Goal: Task Accomplishment & Management: Complete application form

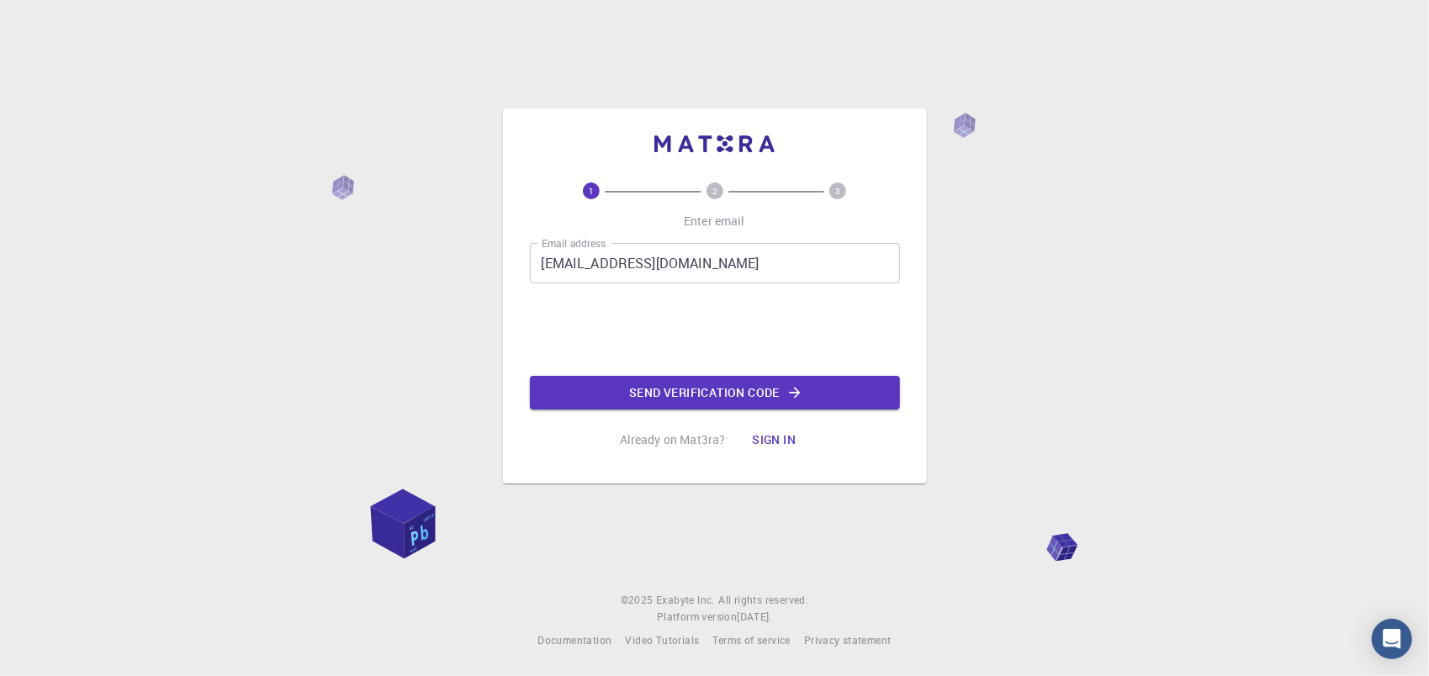
drag, startPoint x: 0, startPoint y: 0, endPoint x: 690, endPoint y: 410, distance: 802.3
click at [690, 410] on div "1 2 3 Enter email Email address [EMAIL_ADDRESS][DOMAIN_NAME] Email address 0cAF…" at bounding box center [715, 320] width 370 height 274
click at [718, 393] on button "Send verification code" at bounding box center [715, 393] width 370 height 34
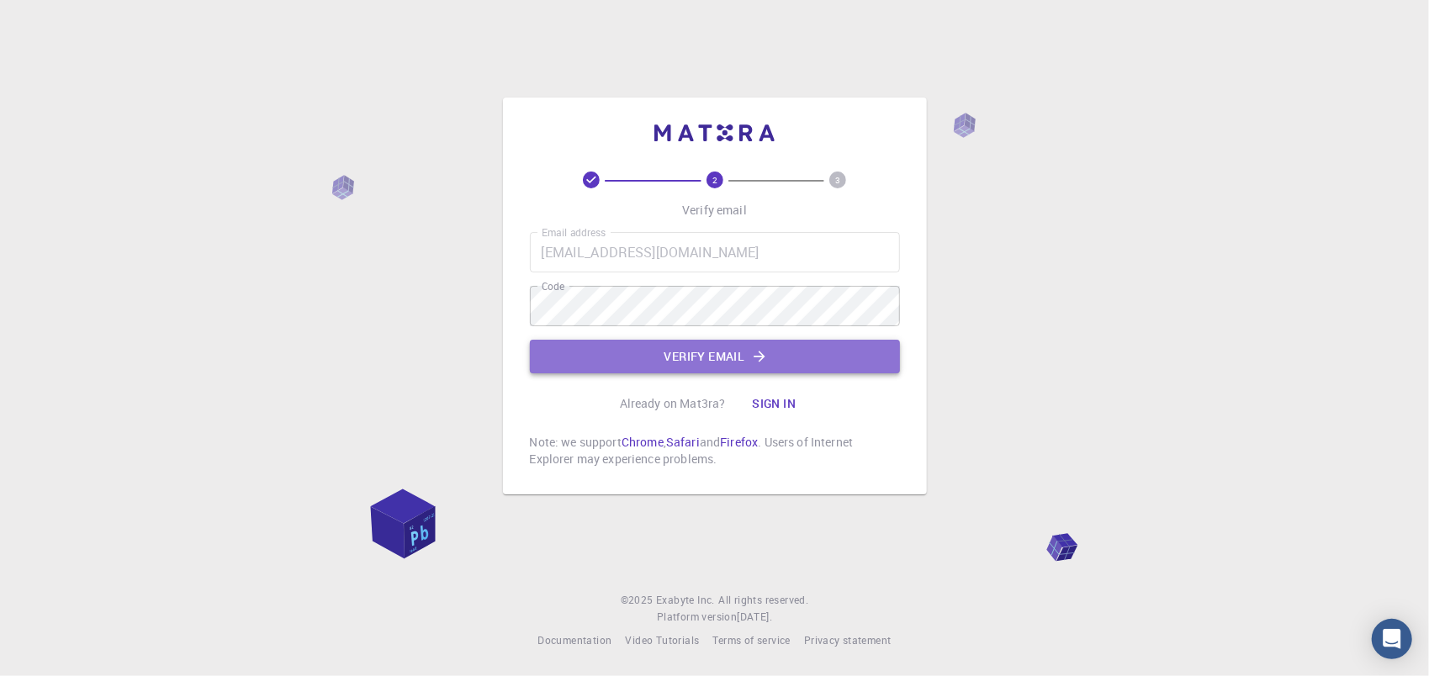
click at [769, 353] on button "Verify email" at bounding box center [715, 357] width 370 height 34
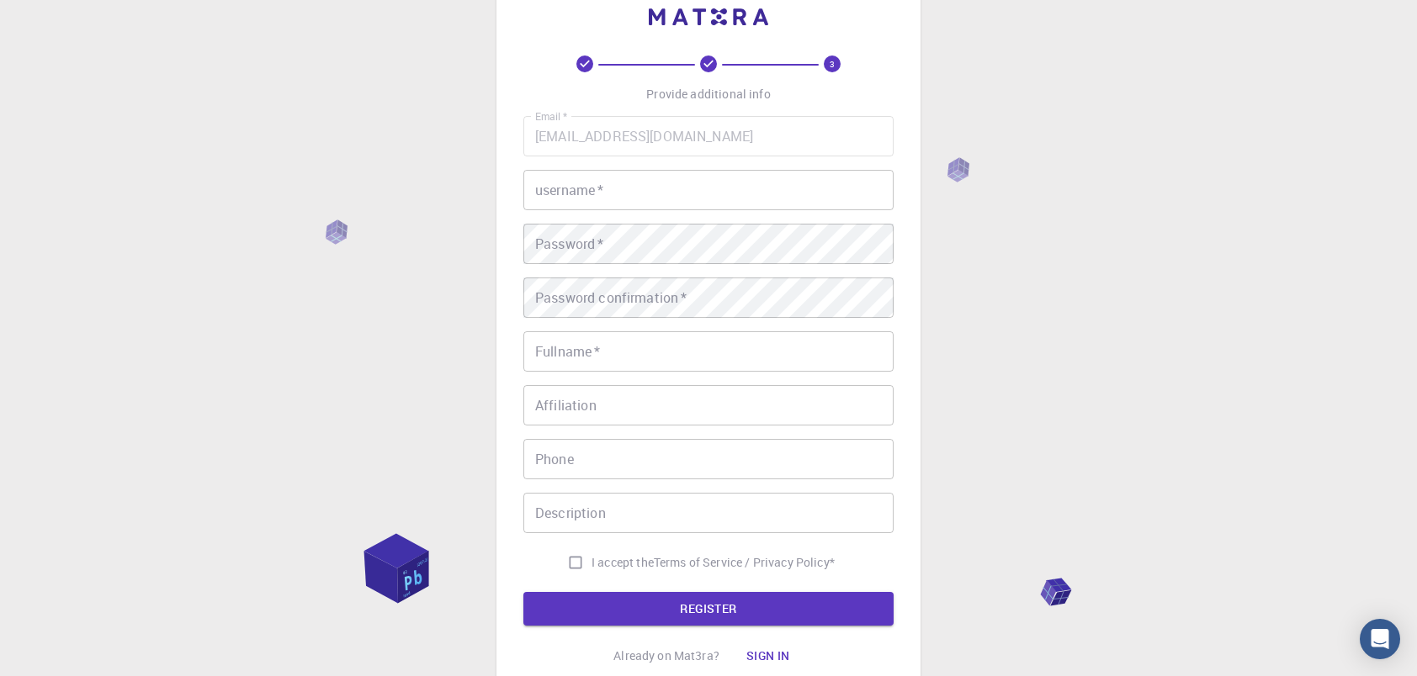
scroll to position [182, 0]
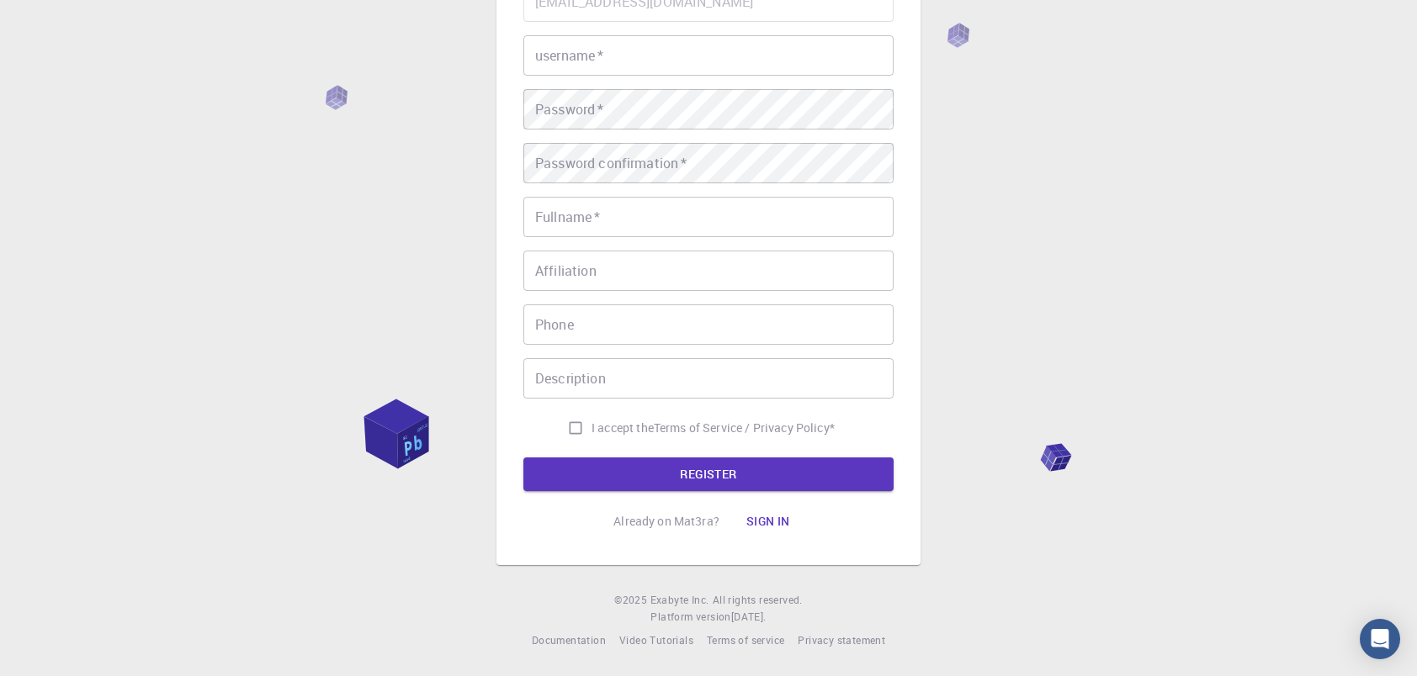
click at [574, 426] on input "I accept the Terms of Service / Privacy Policy *" at bounding box center [575, 428] width 32 height 32
checkbox input "true"
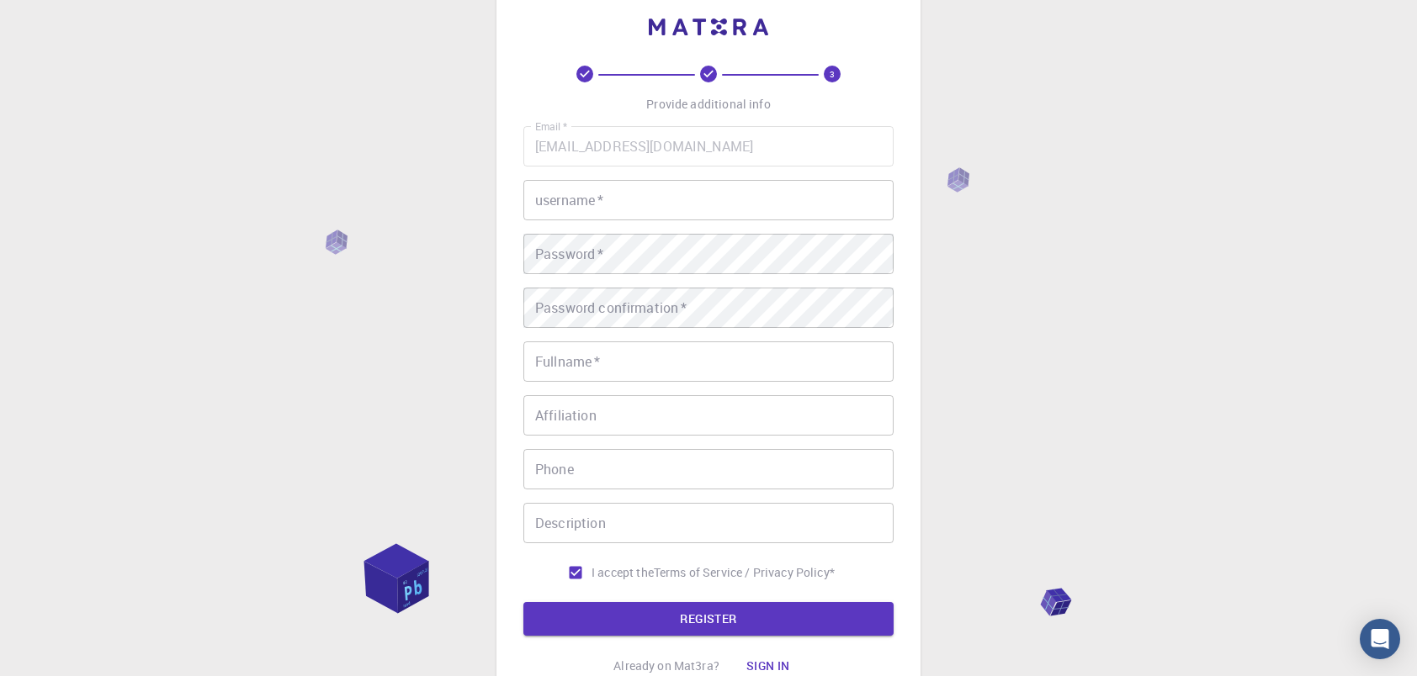
scroll to position [0, 0]
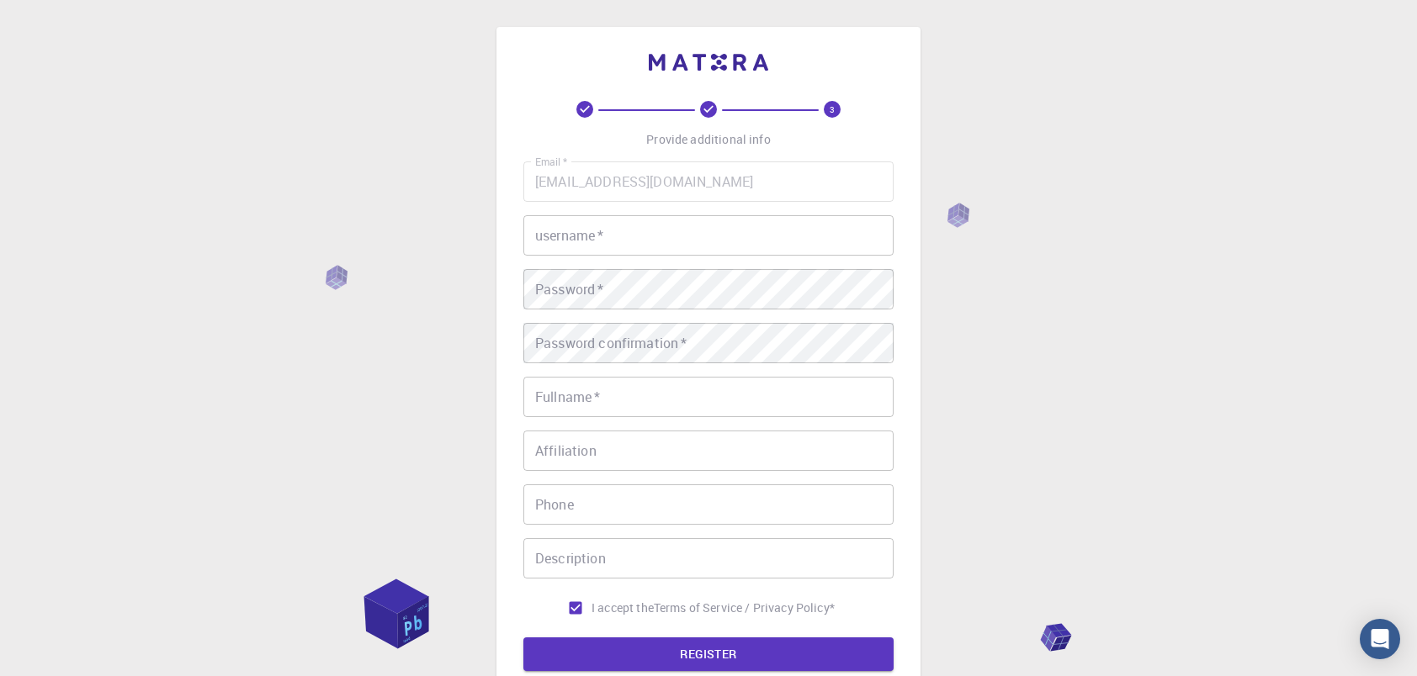
click at [659, 222] on input "username   *" at bounding box center [708, 235] width 370 height 40
click at [661, 246] on input "Naveen" at bounding box center [708, 235] width 370 height 40
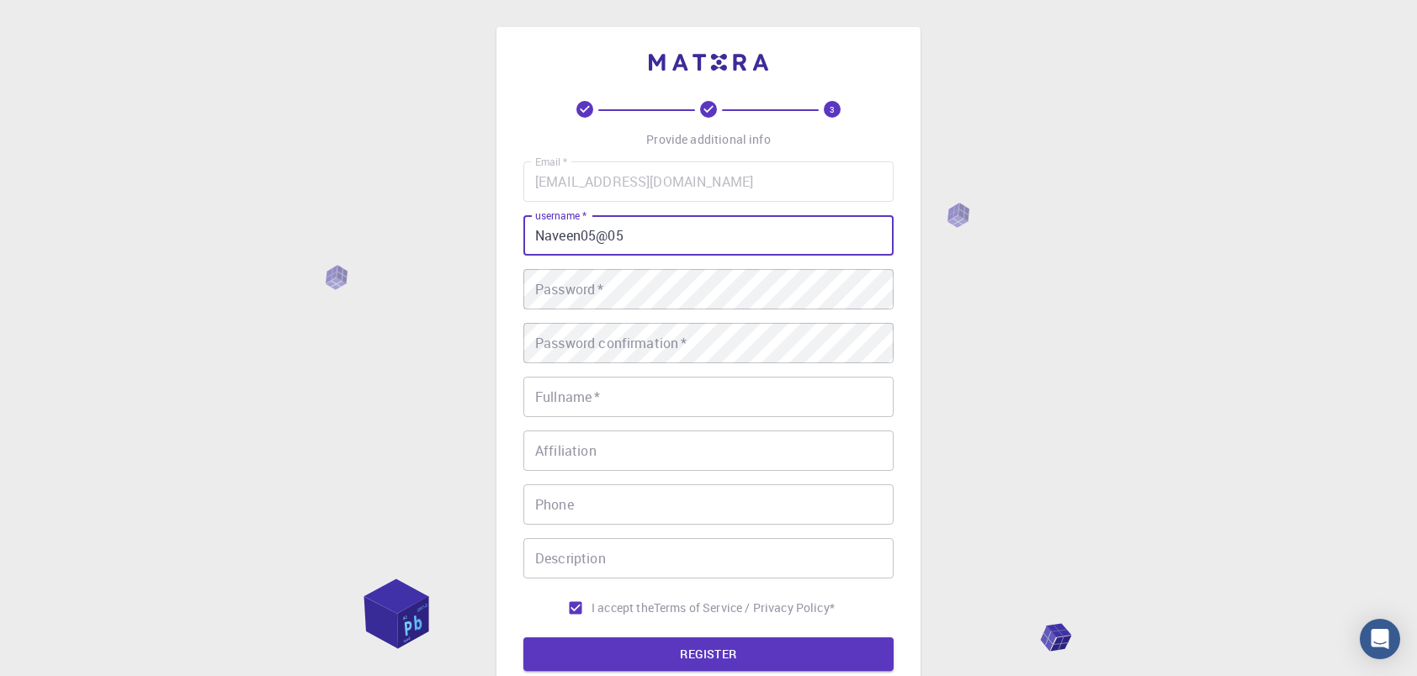
type input "Naveen05@05"
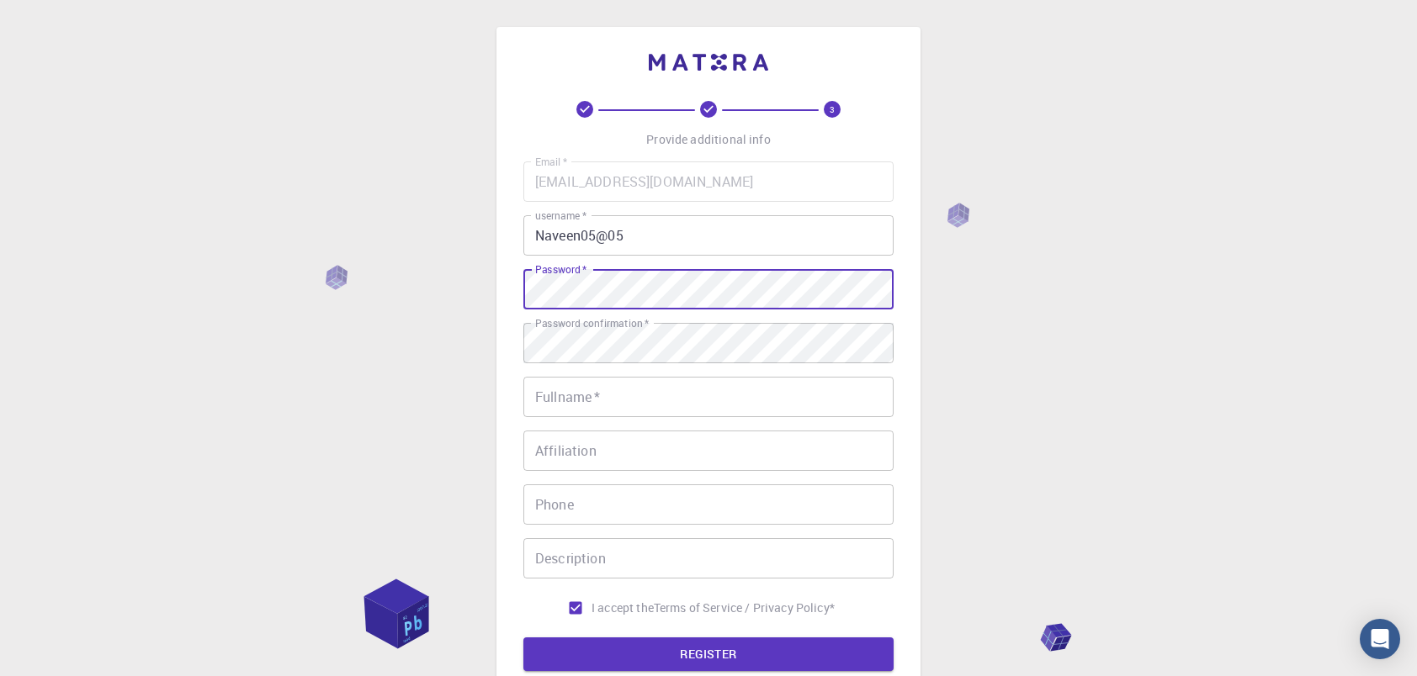
click at [496, 290] on div "3 Provide additional info Email   * [EMAIL_ADDRESS][DOMAIN_NAME] Email   * user…" at bounding box center [708, 386] width 424 height 718
click at [636, 411] on input "Fullname   *" at bounding box center [708, 397] width 370 height 40
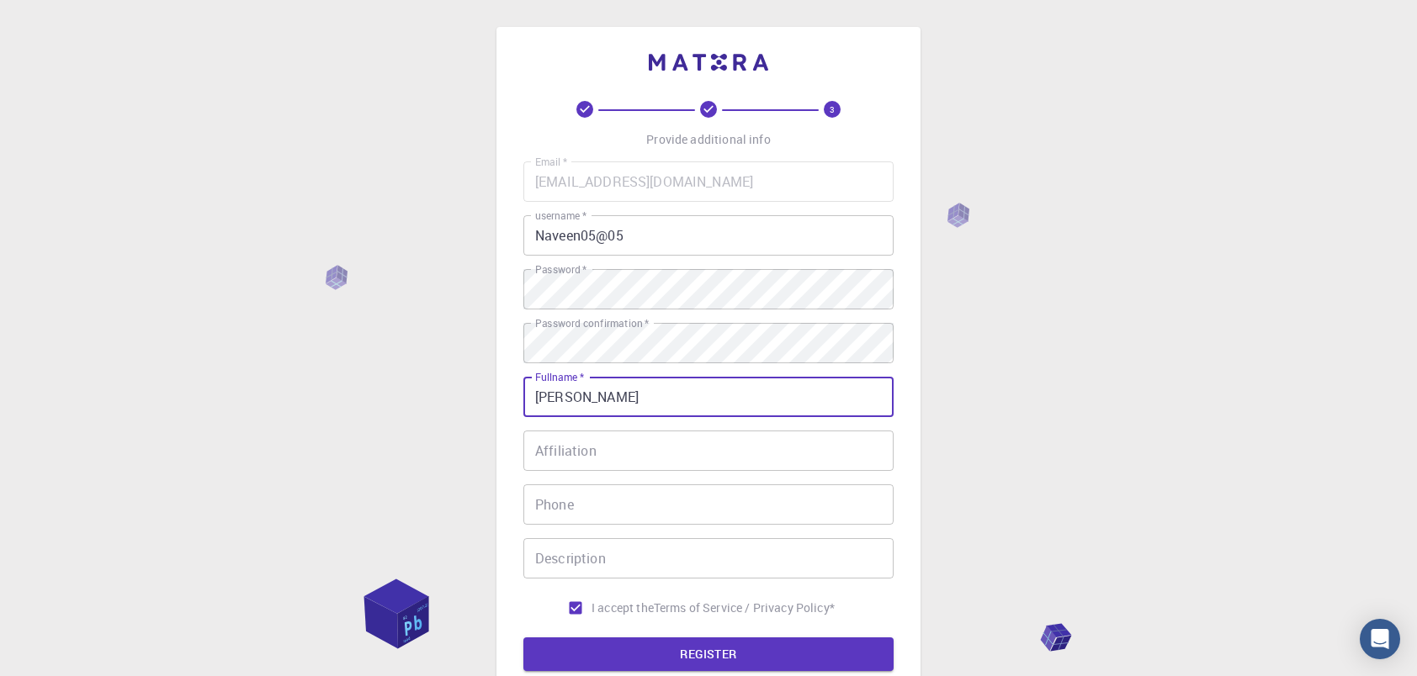
type input "[PERSON_NAME]"
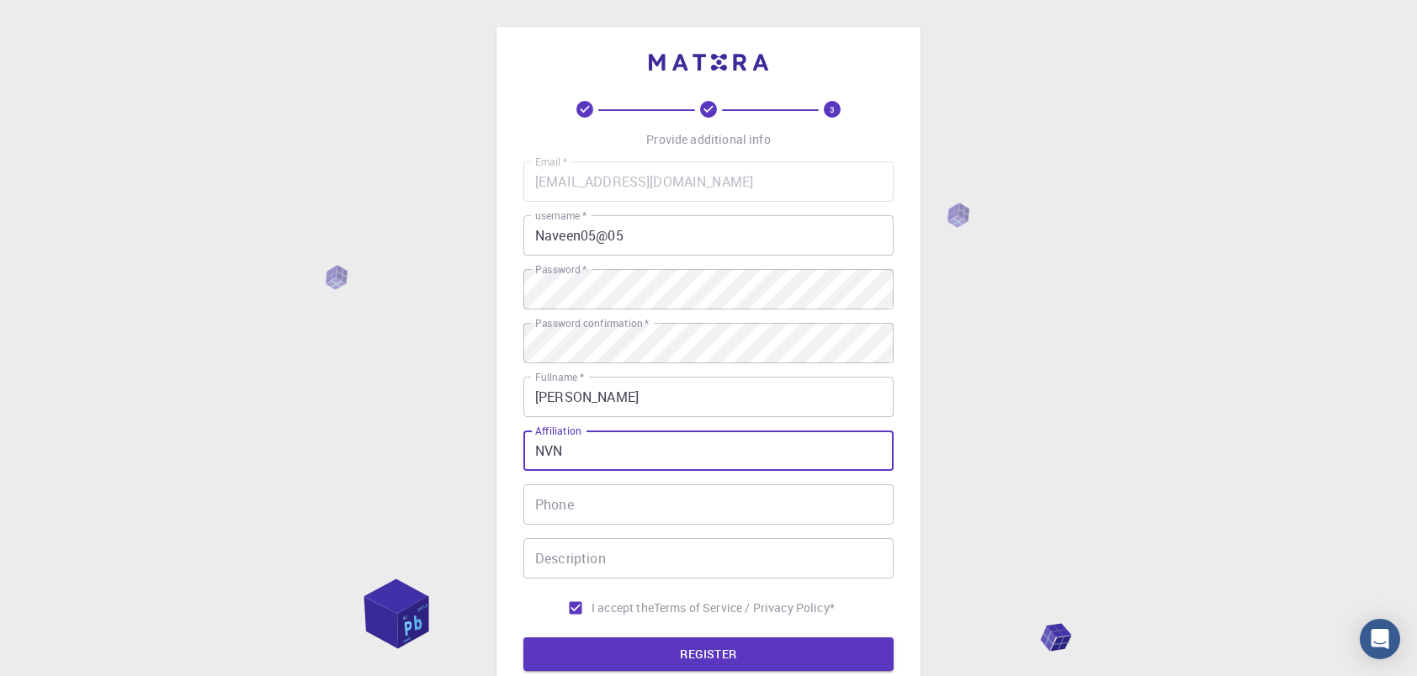
type input "NVN"
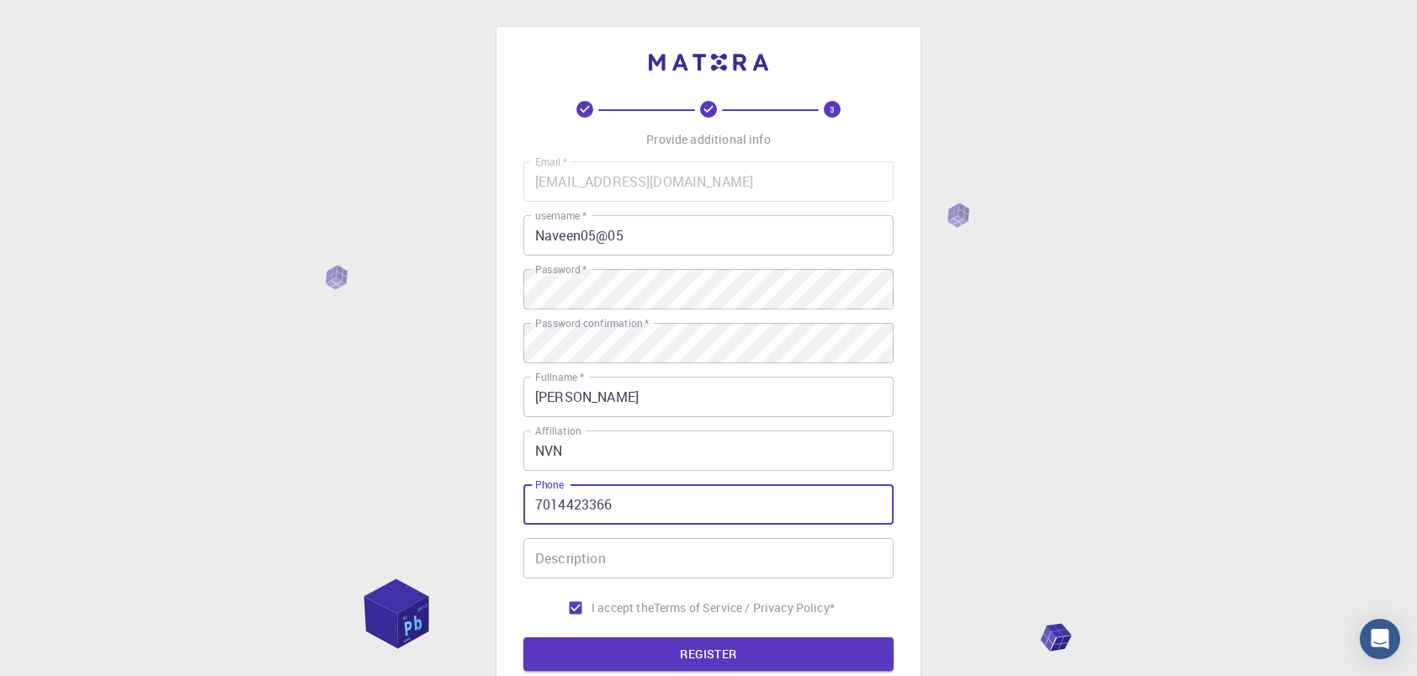
type input "7014423366"
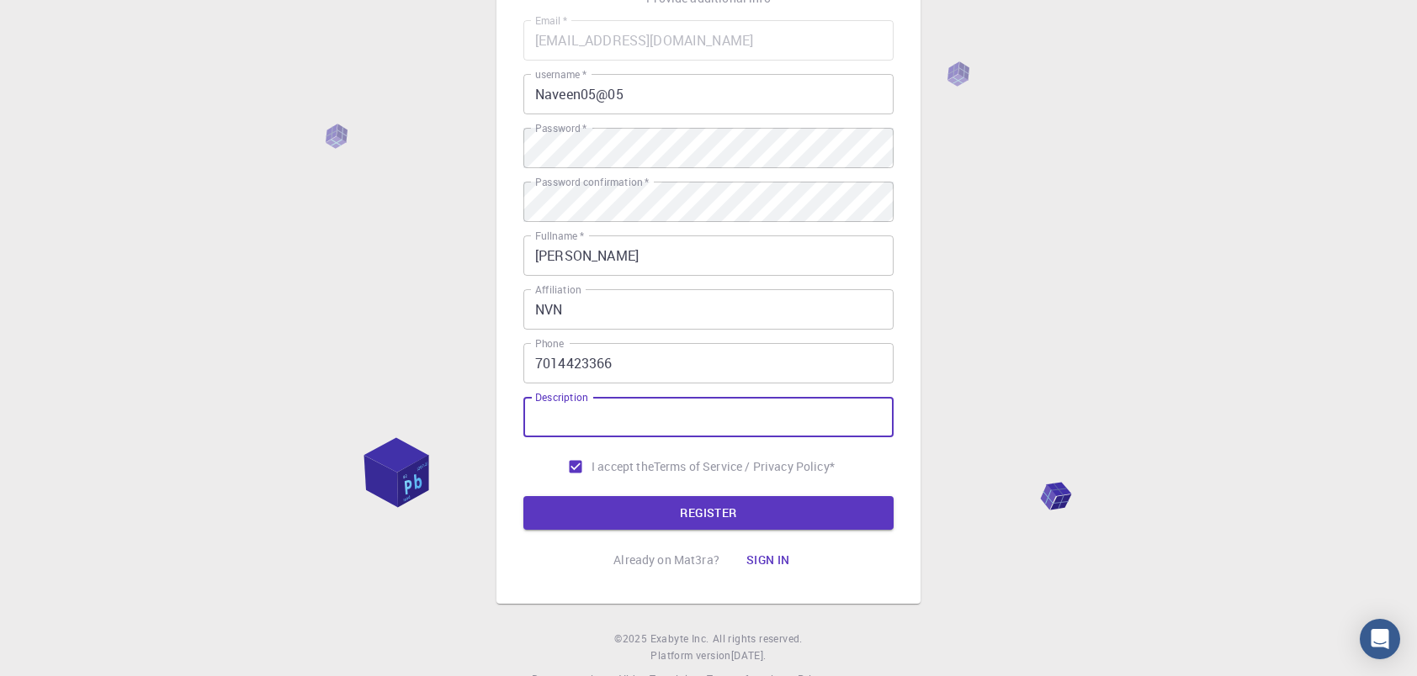
scroll to position [168, 0]
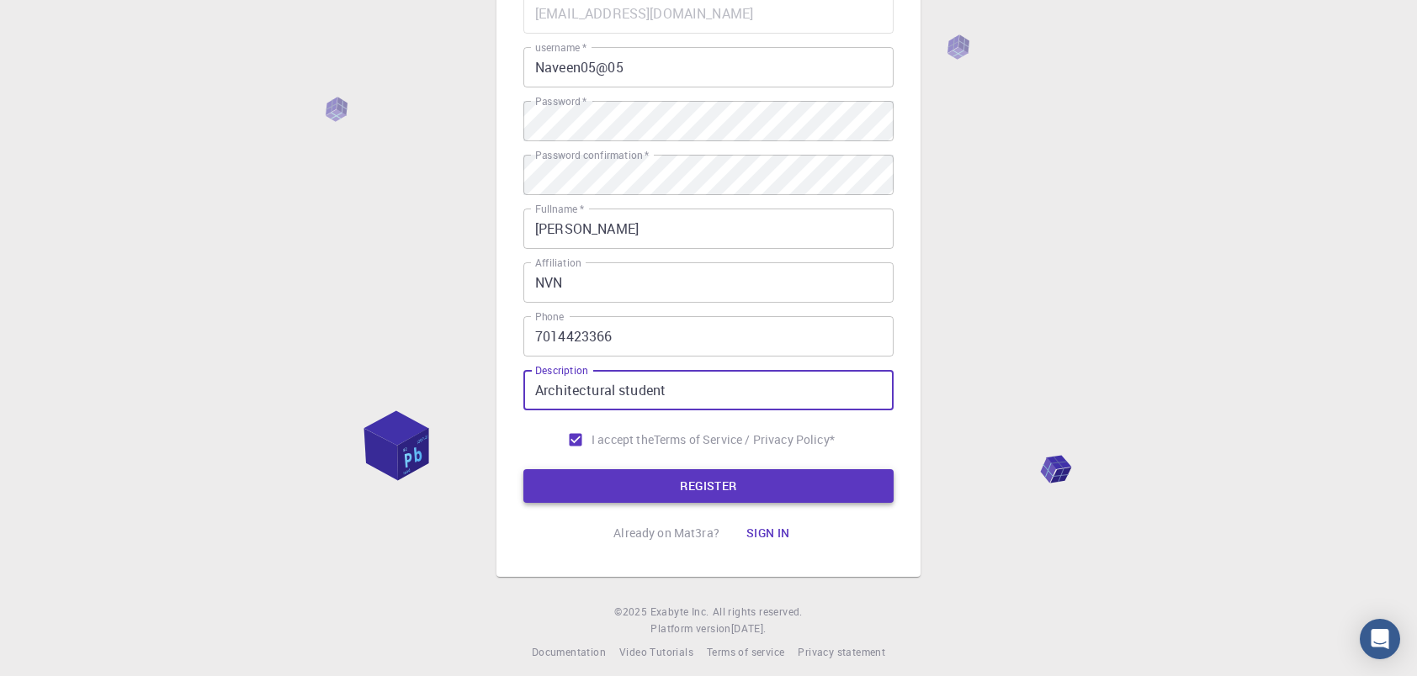
type input "Architectural student"
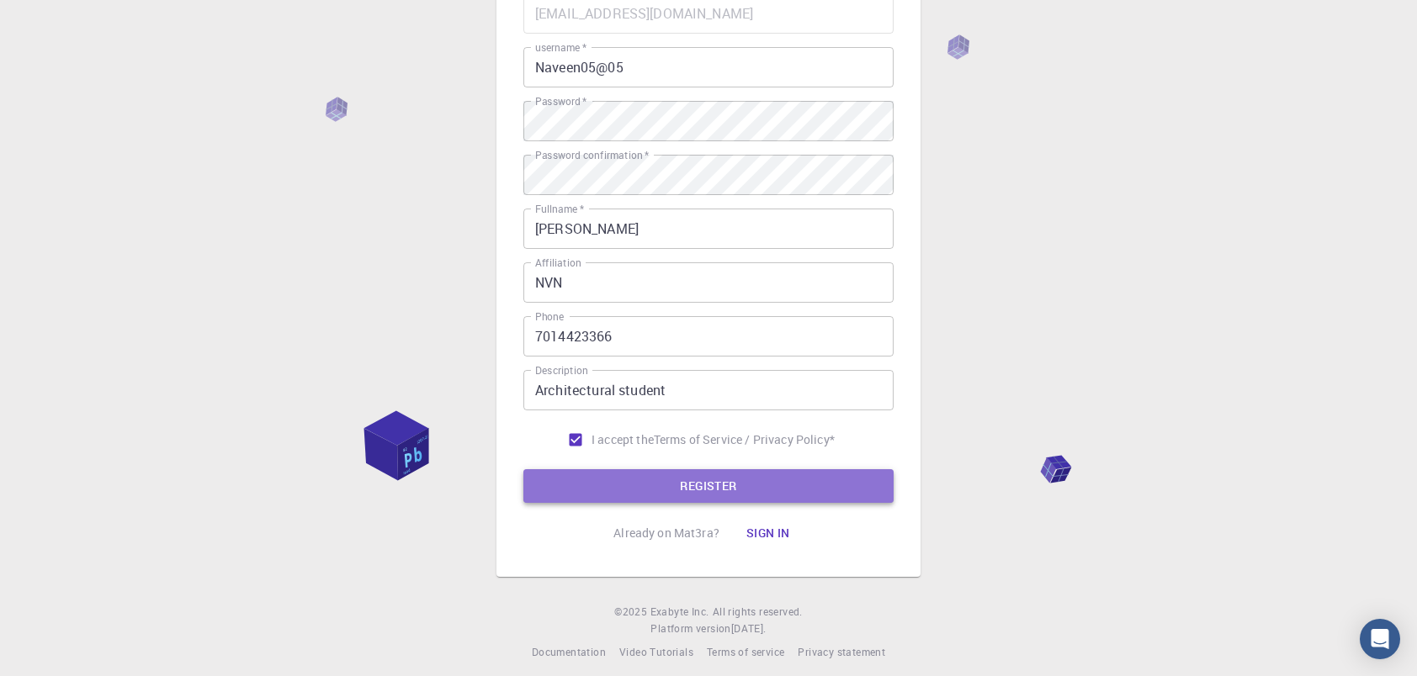
click at [741, 495] on button "REGISTER" at bounding box center [708, 486] width 370 height 34
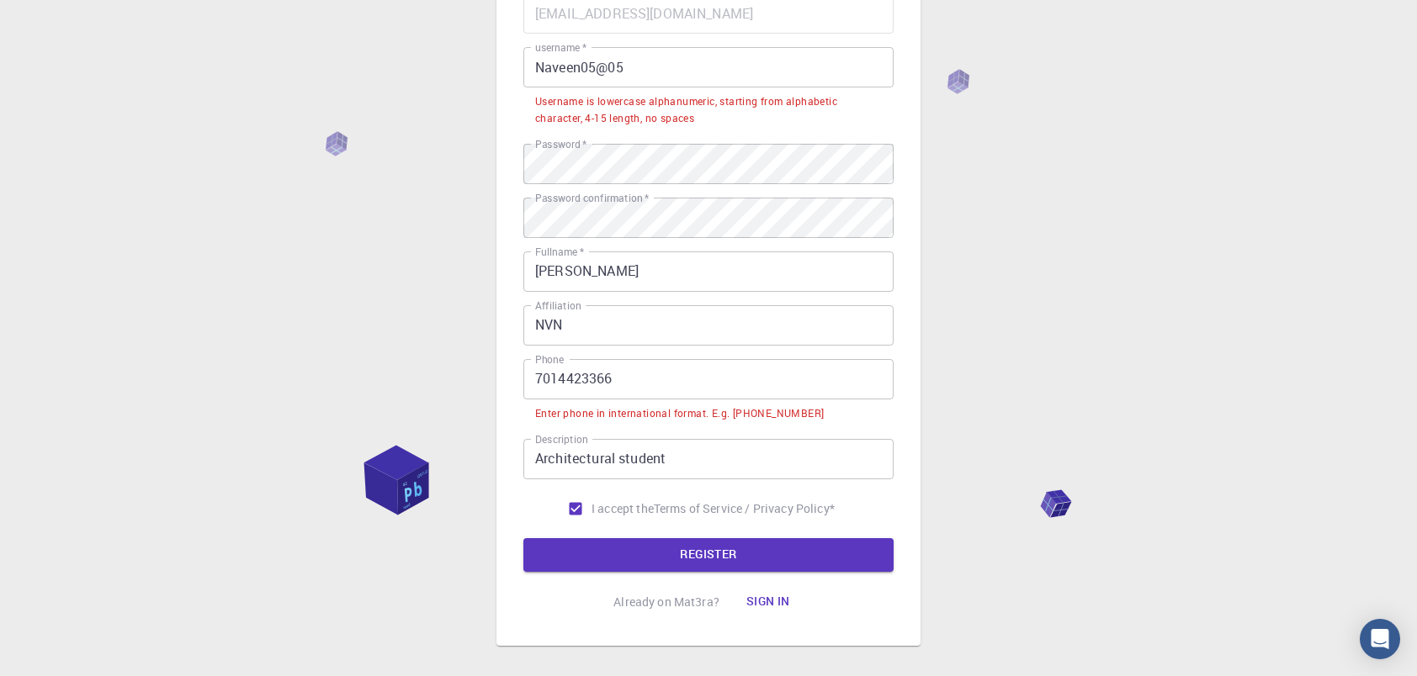
click at [741, 394] on input "7014423366" at bounding box center [708, 379] width 370 height 40
drag, startPoint x: 534, startPoint y: 382, endPoint x: 621, endPoint y: 373, distance: 87.1
click at [534, 382] on input "7014423366" at bounding box center [708, 379] width 370 height 40
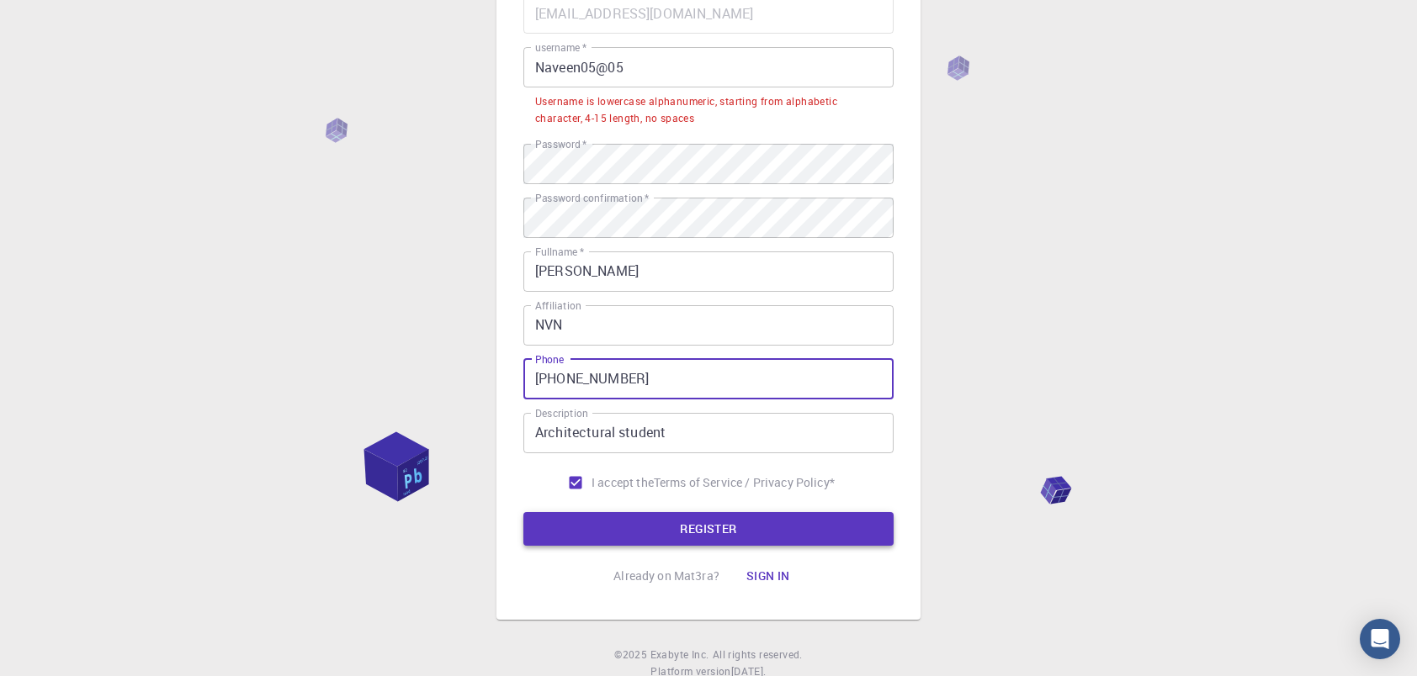
type input "[PHONE_NUMBER]"
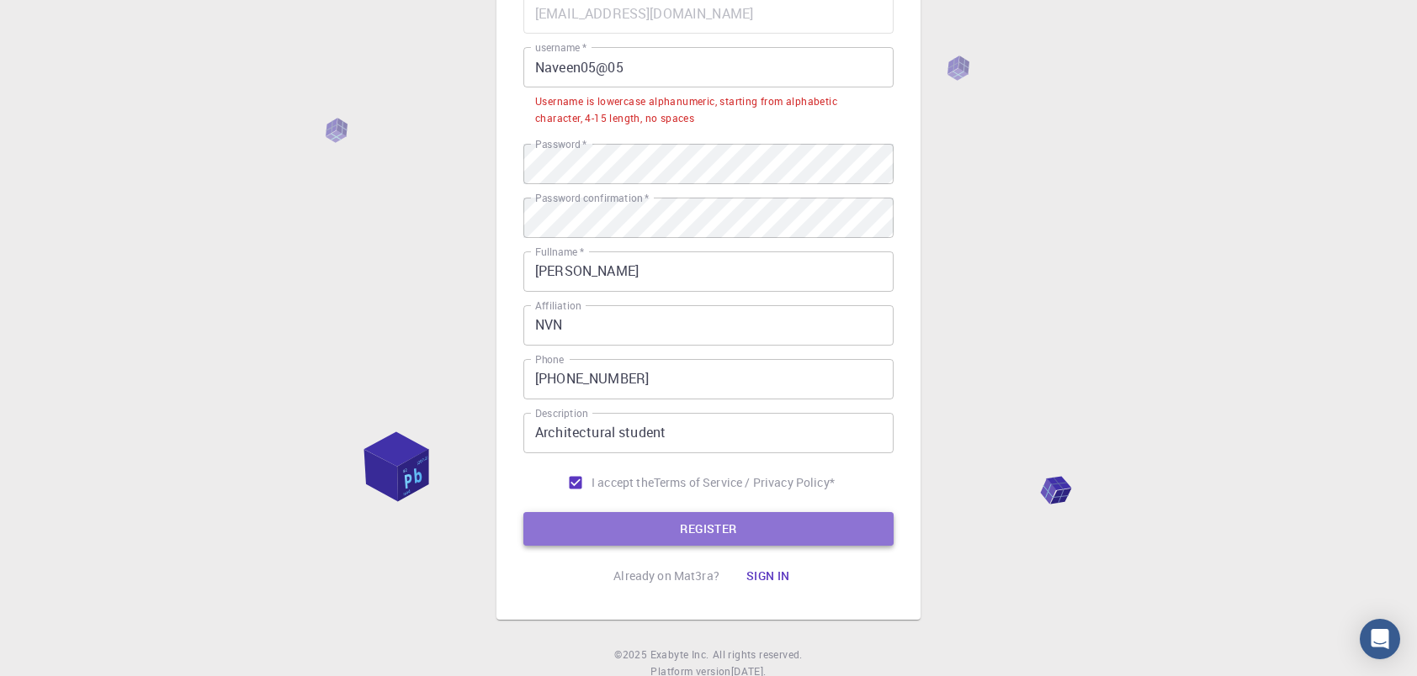
click at [780, 527] on button "REGISTER" at bounding box center [708, 529] width 370 height 34
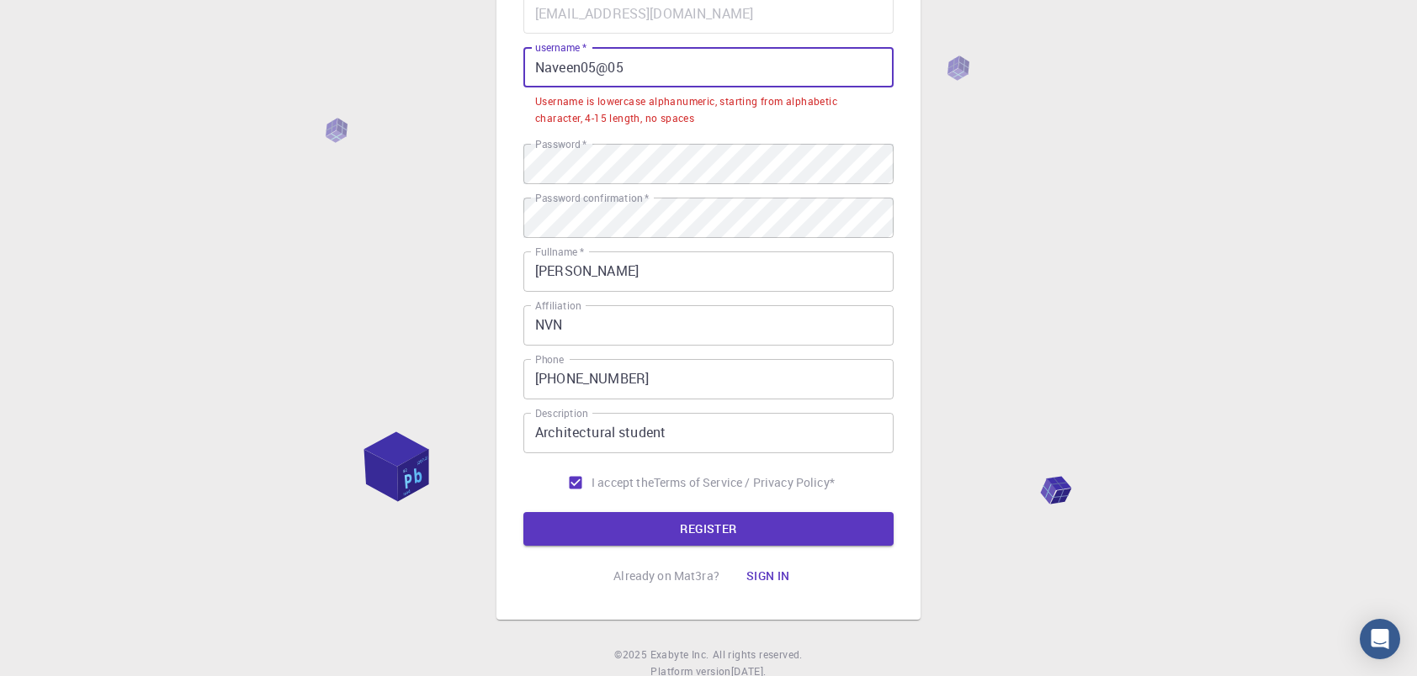
click at [661, 72] on input "Naveen05@05" at bounding box center [708, 67] width 370 height 40
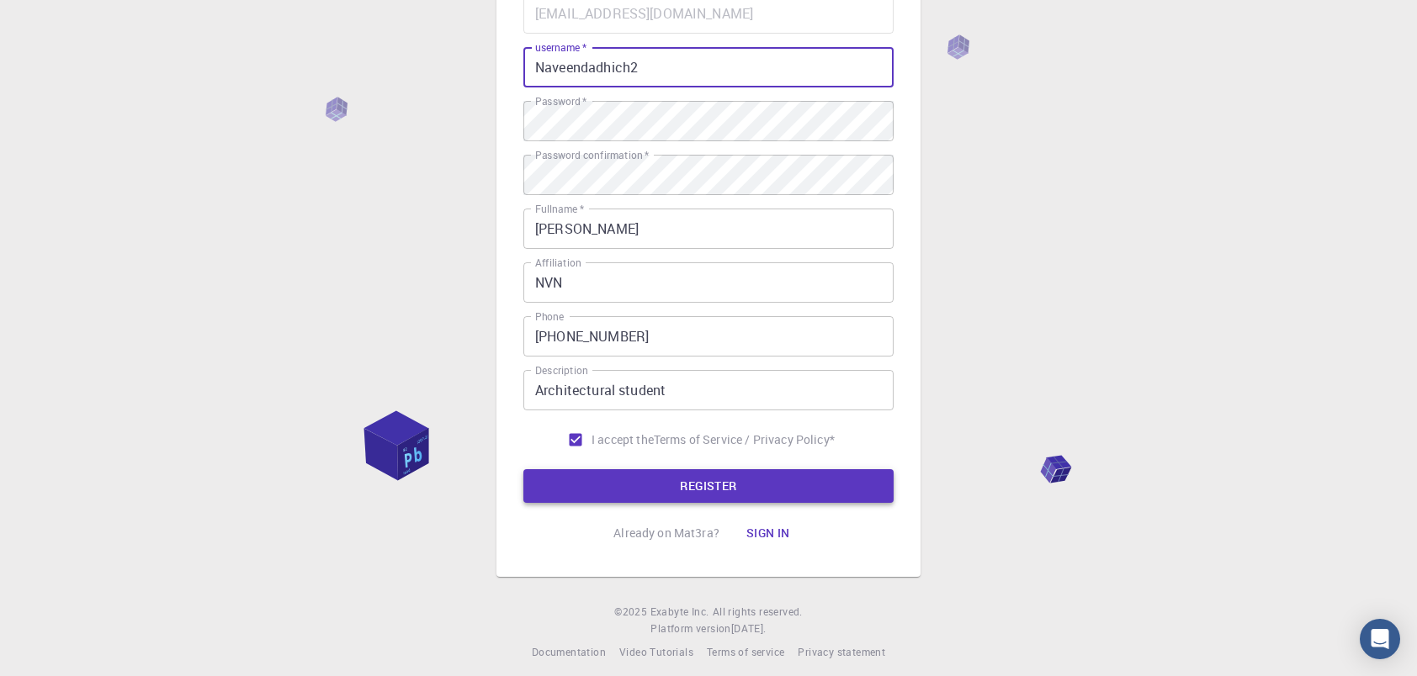
click at [753, 485] on button "REGISTER" at bounding box center [708, 486] width 370 height 34
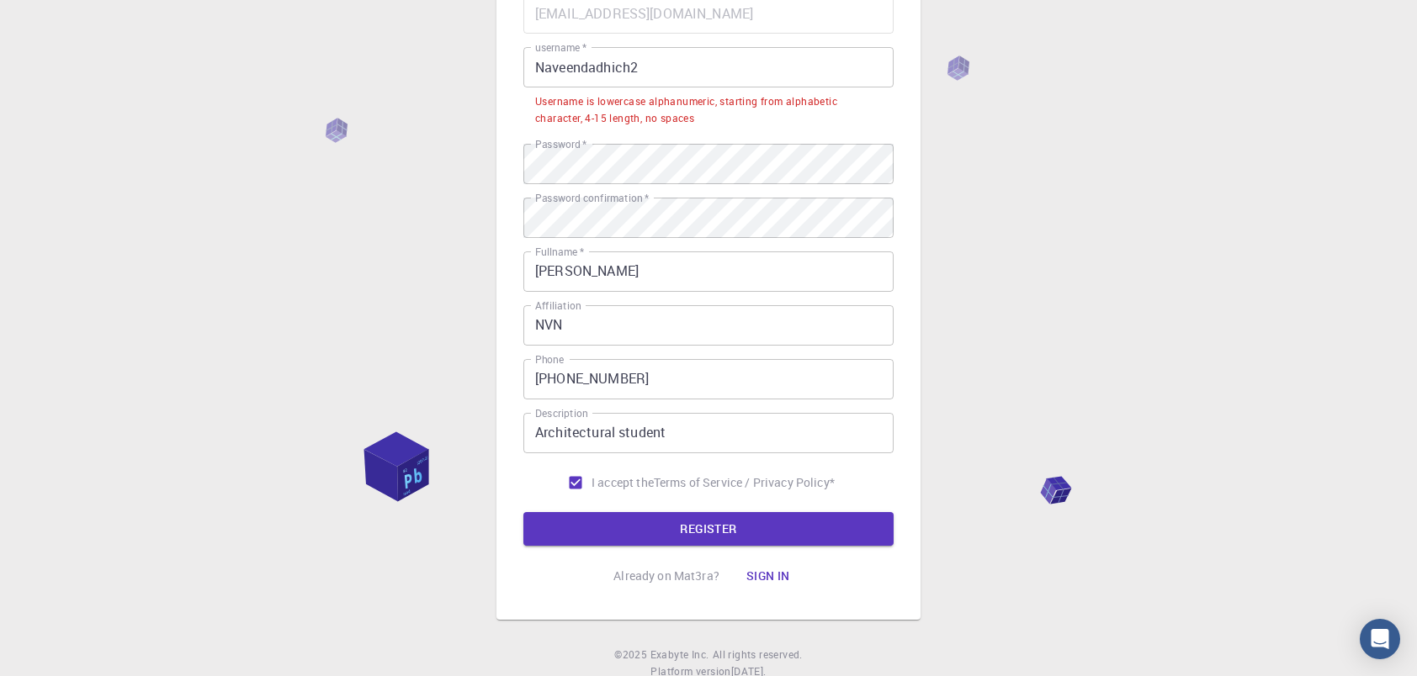
click at [663, 69] on input "Naveendadhich2" at bounding box center [708, 67] width 370 height 40
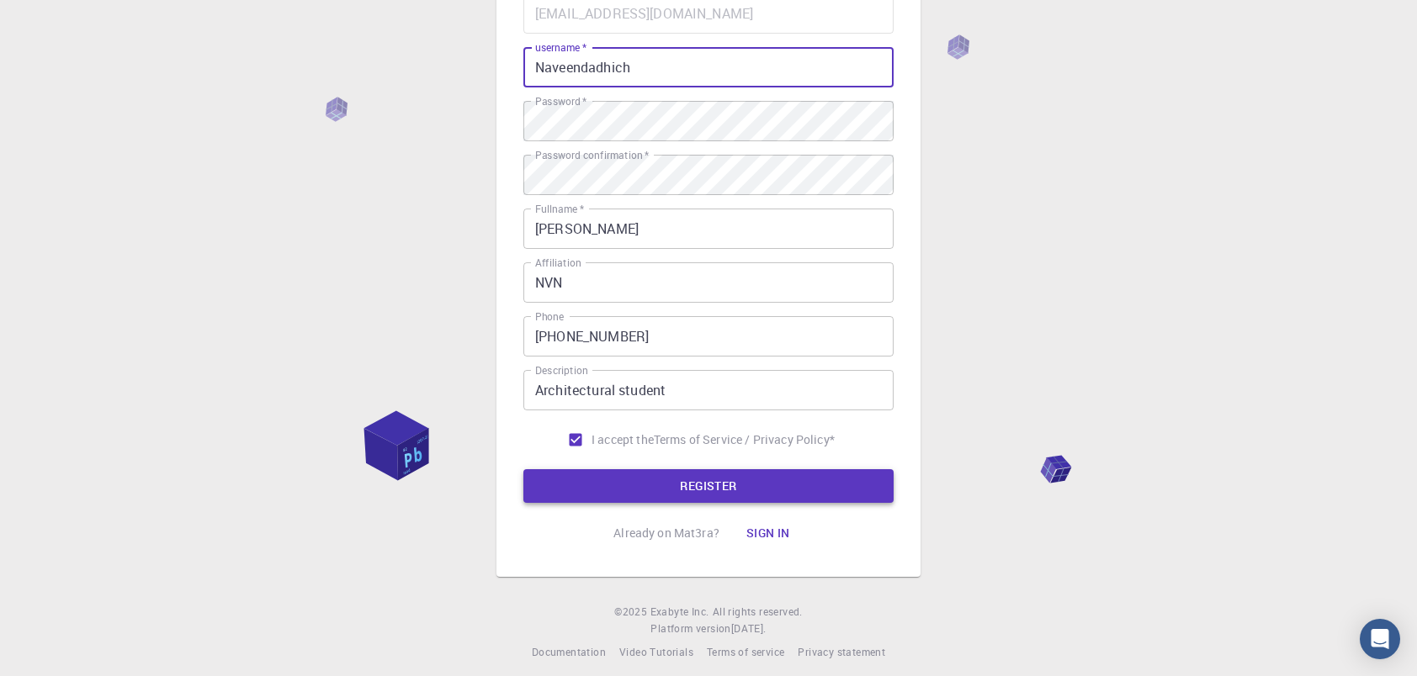
click at [751, 474] on button "REGISTER" at bounding box center [708, 486] width 370 height 34
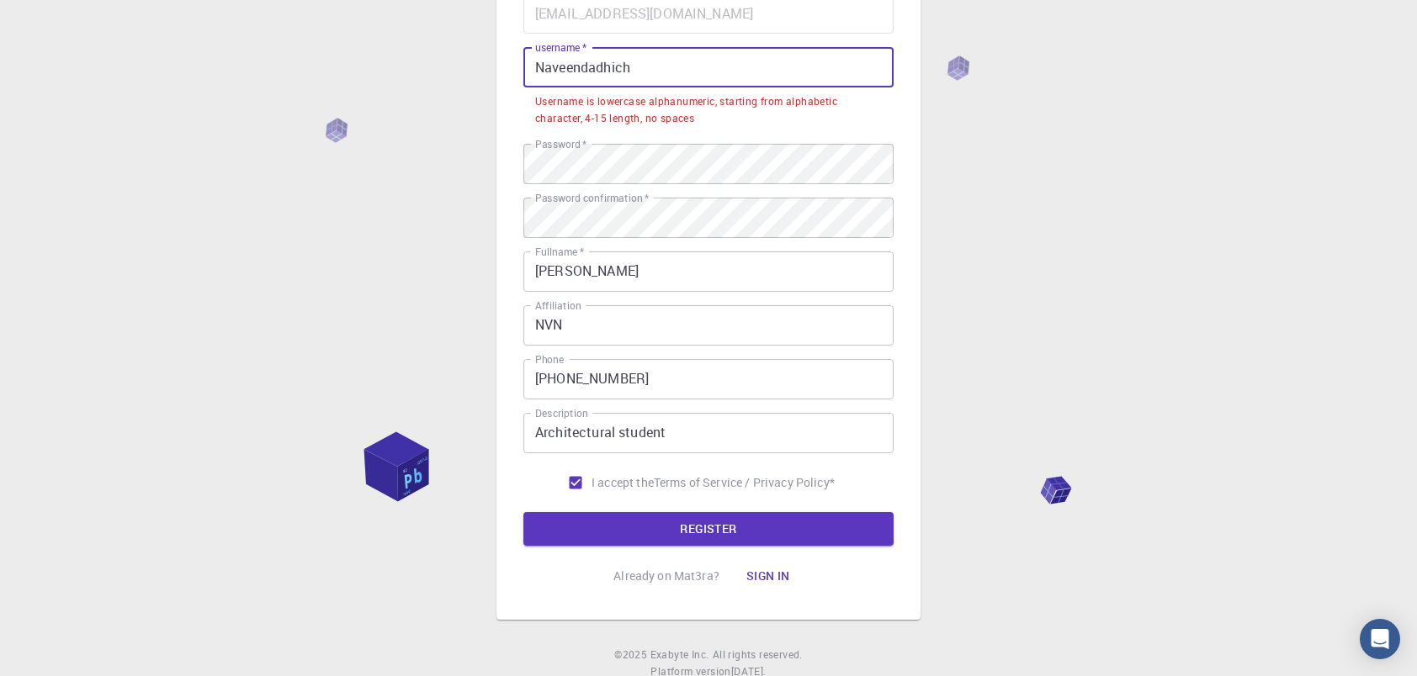
drag, startPoint x: 646, startPoint y: 59, endPoint x: 384, endPoint y: 60, distance: 261.6
click at [384, 60] on div "3 Provide additional info Email   * [EMAIL_ADDRESS][DOMAIN_NAME] Email   * user…" at bounding box center [708, 281] width 1417 height 899
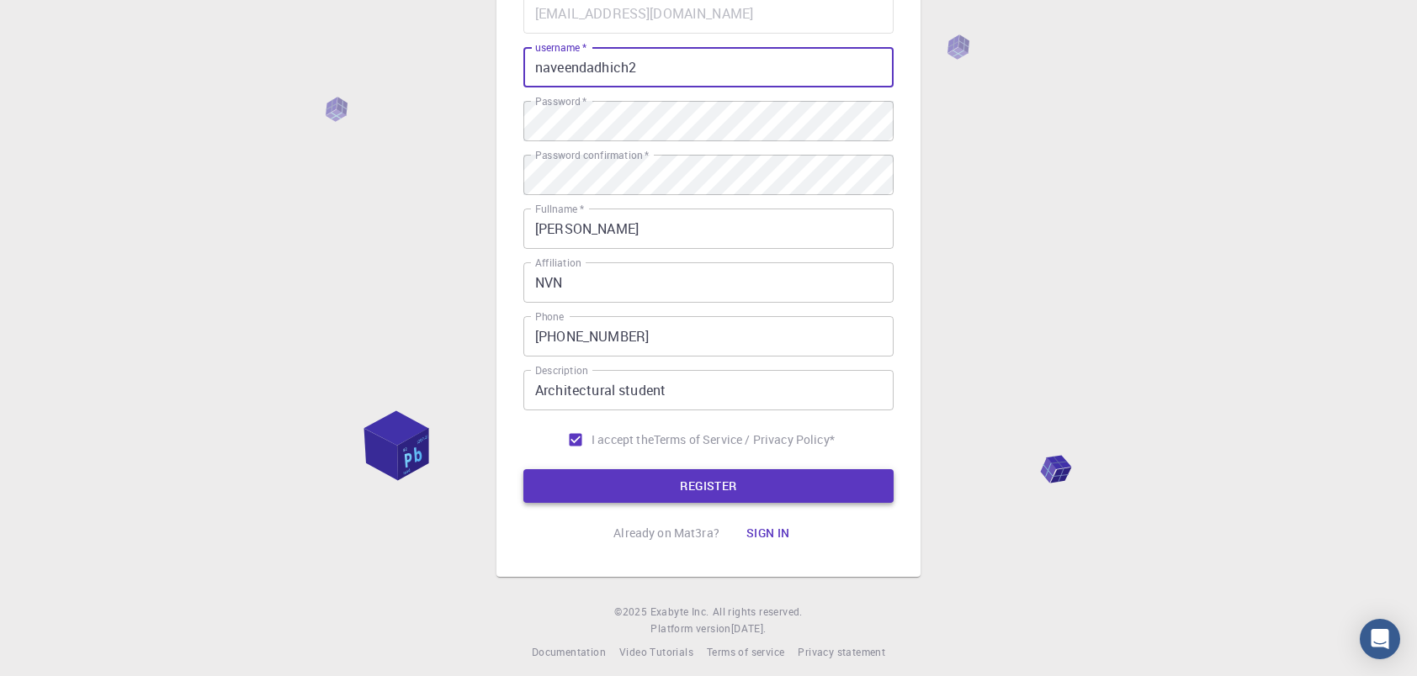
type input "naveendadhich2"
click at [740, 486] on button "REGISTER" at bounding box center [708, 486] width 370 height 34
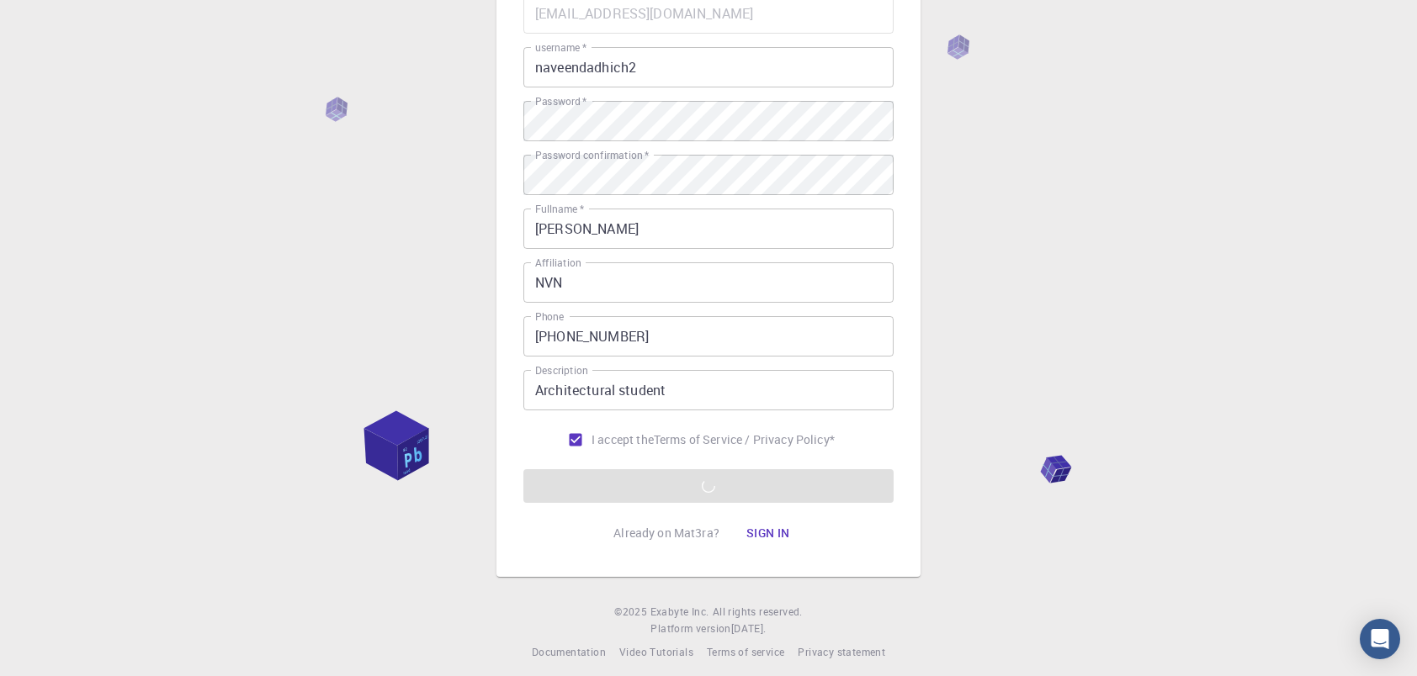
scroll to position [182, 0]
